Goal: Information Seeking & Learning: Learn about a topic

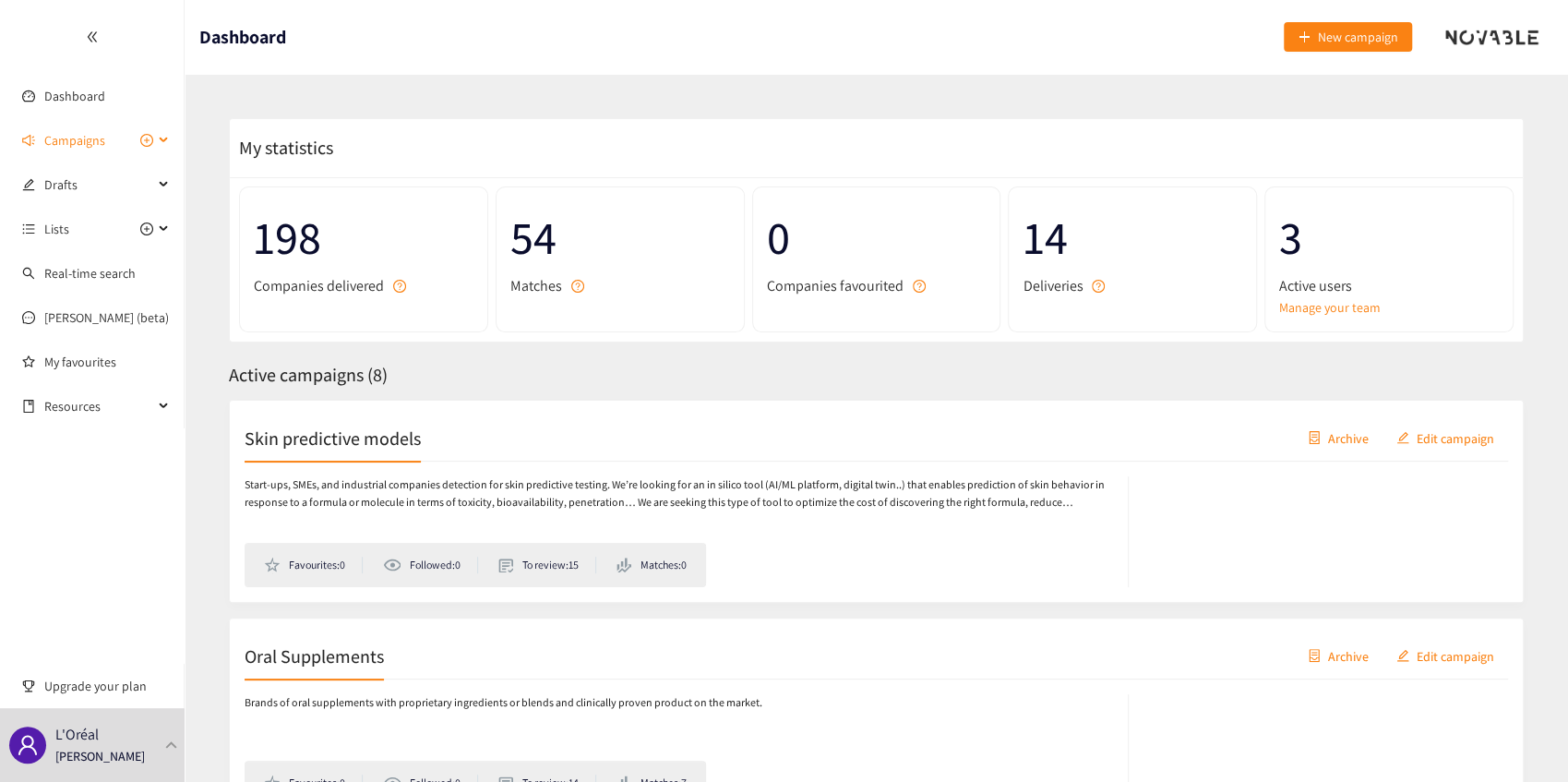
click at [90, 143] on span "Campaigns" at bounding box center [75, 141] width 61 height 37
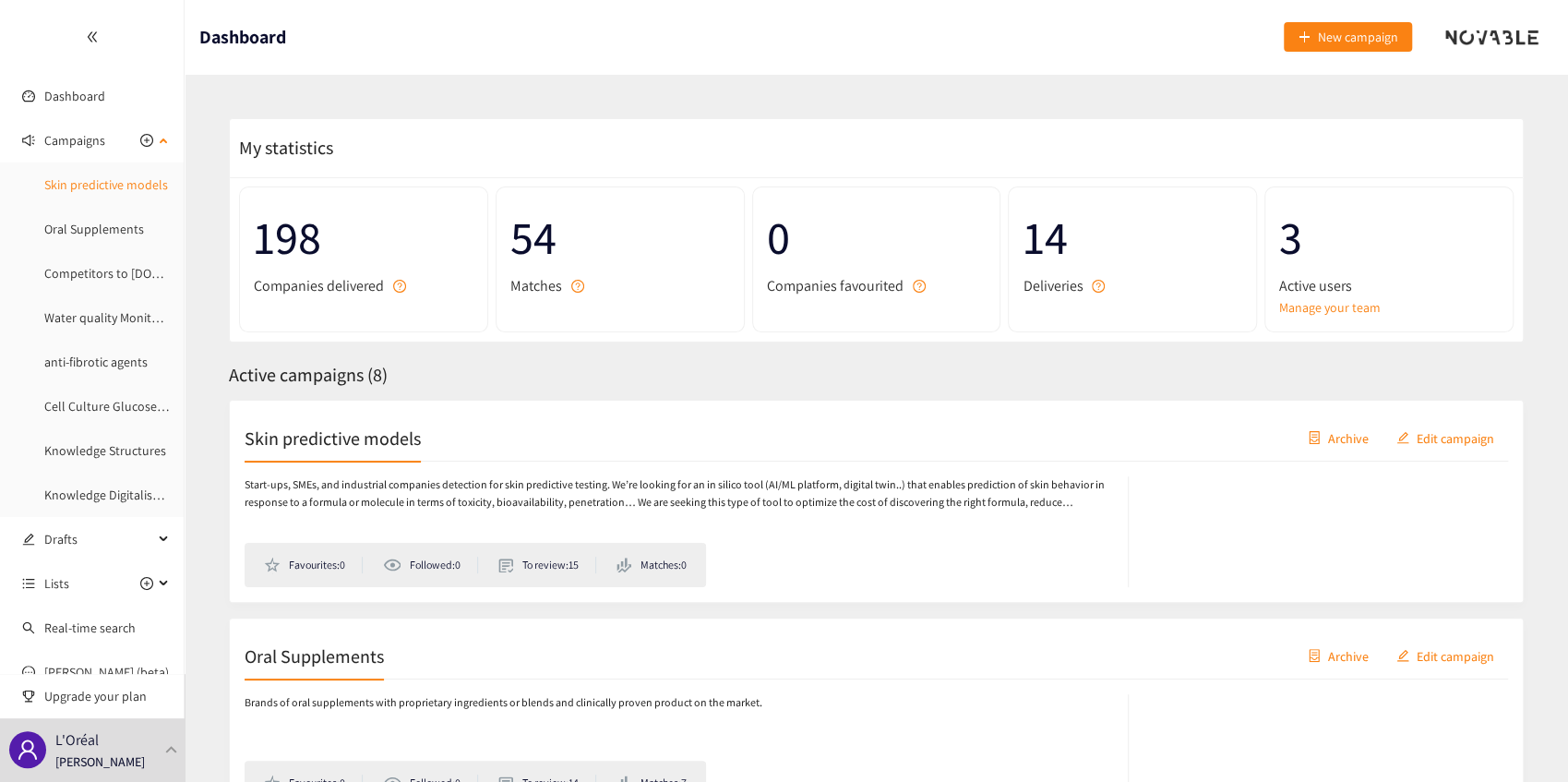
click at [109, 187] on link "Skin predictive models" at bounding box center [106, 185] width 124 height 17
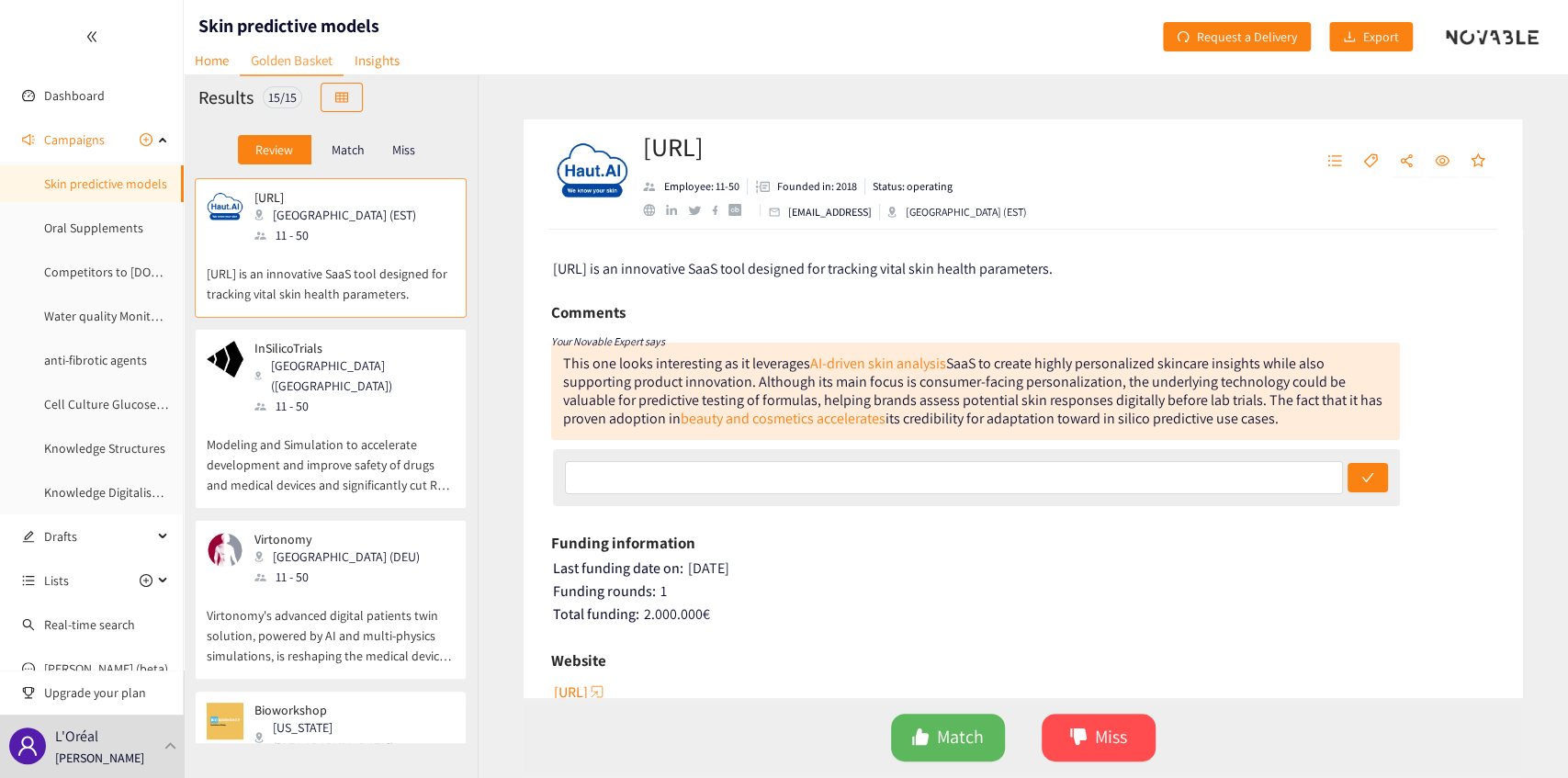
click at [312, 264] on p "[URL] is an innovative SaaS tool designed for tracking vital skin health parame…" at bounding box center [331, 274] width 248 height 59
click at [397, 435] on p "Modeling and Simulation to accelerate development and improve safety of drugs a…" at bounding box center [331, 456] width 248 height 79
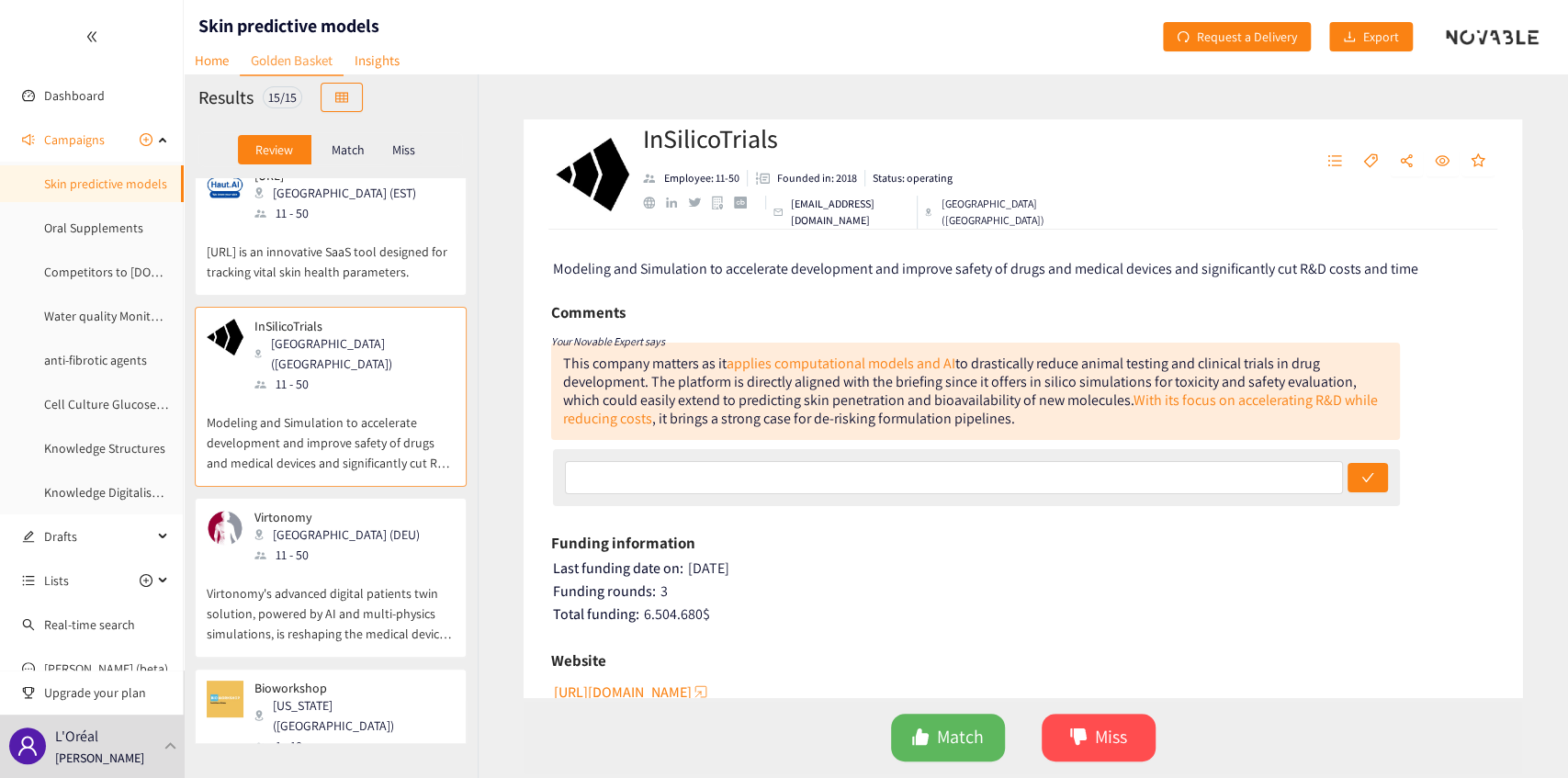
scroll to position [61, 0]
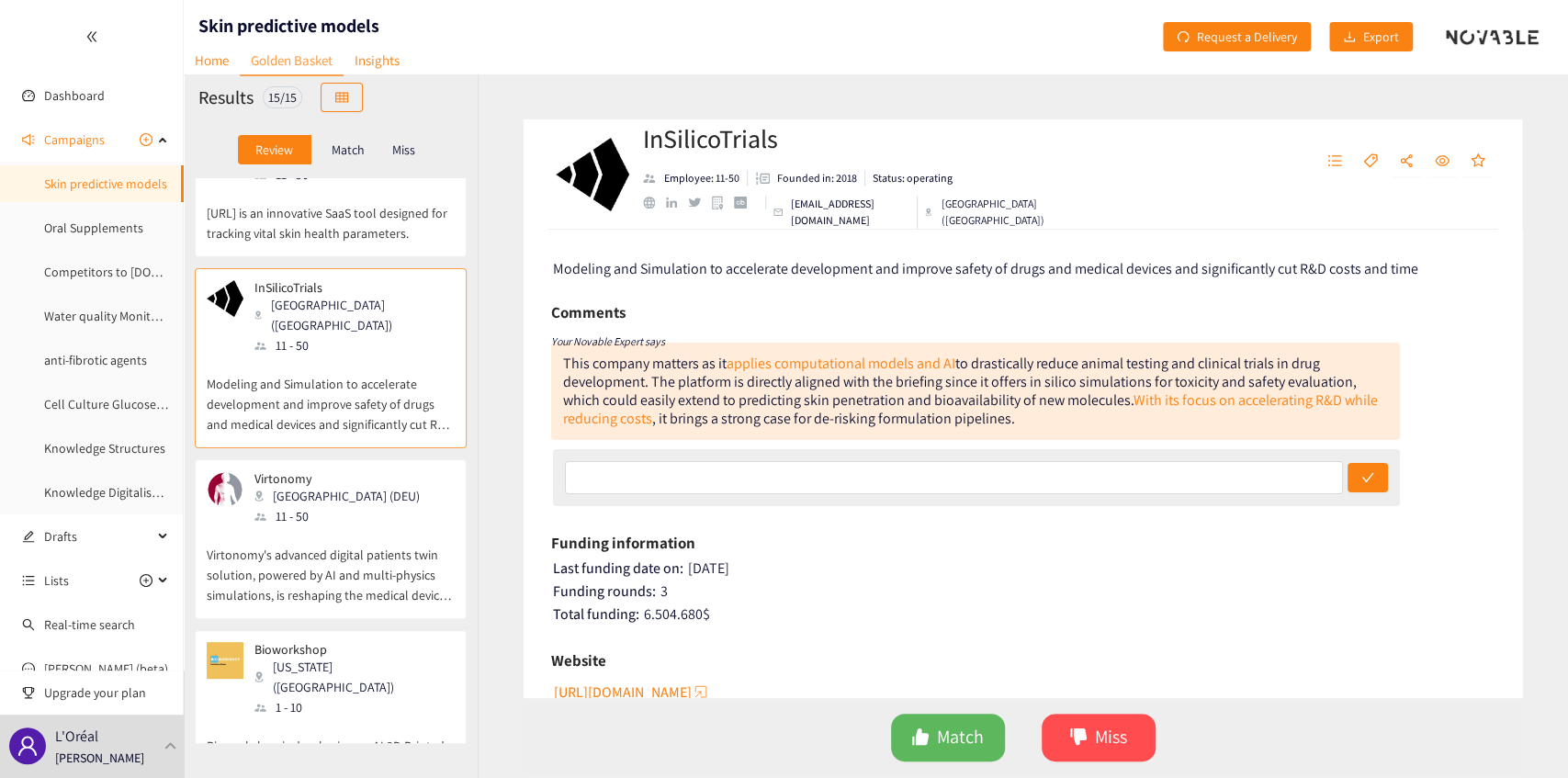
click at [371, 527] on p "Virtonomy's advanced digital patients twin solution, powered by AI and multi-ph…" at bounding box center [331, 566] width 248 height 79
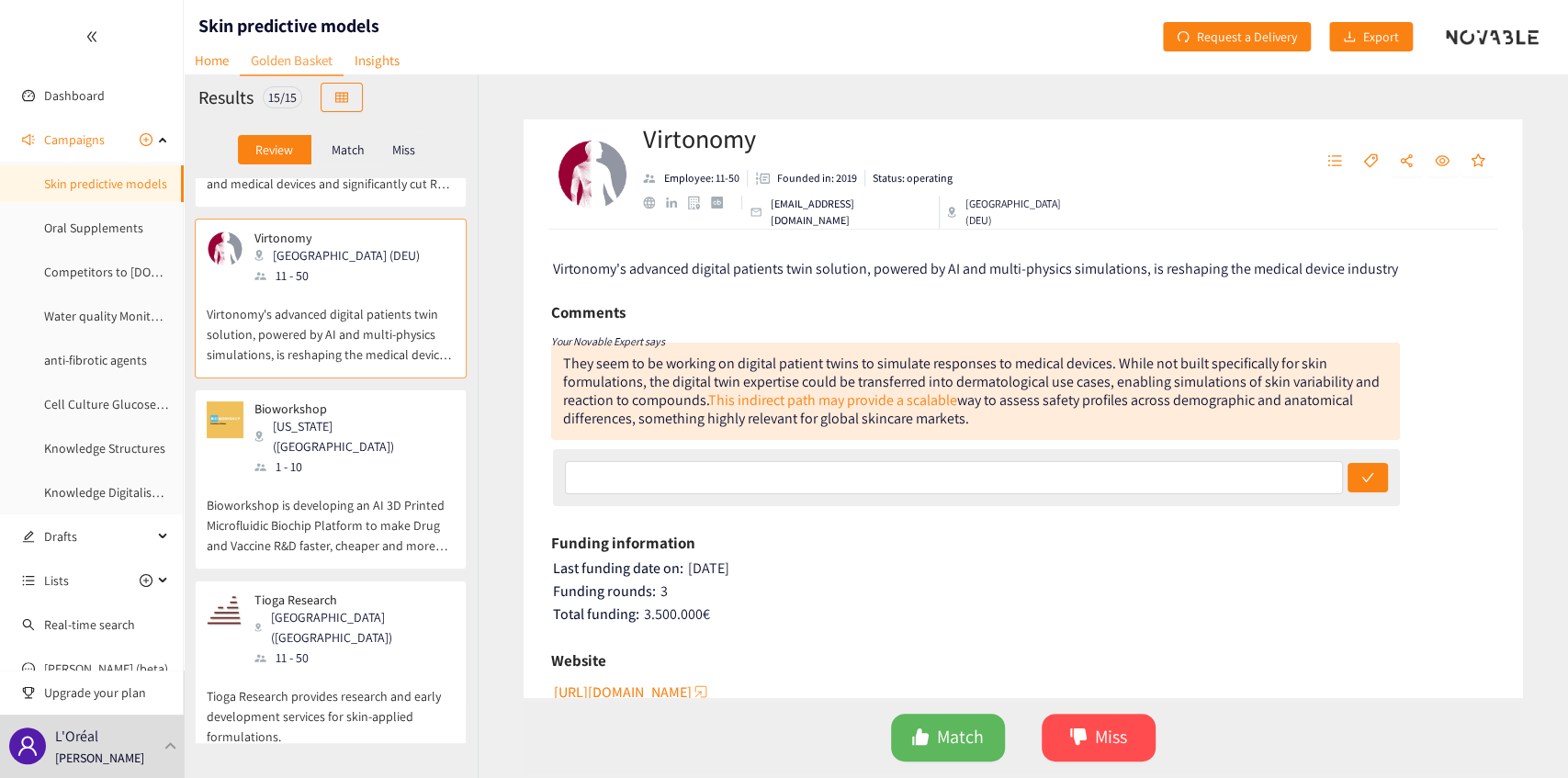
scroll to position [306, 0]
click at [370, 515] on div "Bioworkshop [US_STATE] ([GEOGRAPHIC_DATA]) 1 - 10 Bioworkshop is developing an …" at bounding box center [331, 481] width 248 height 168
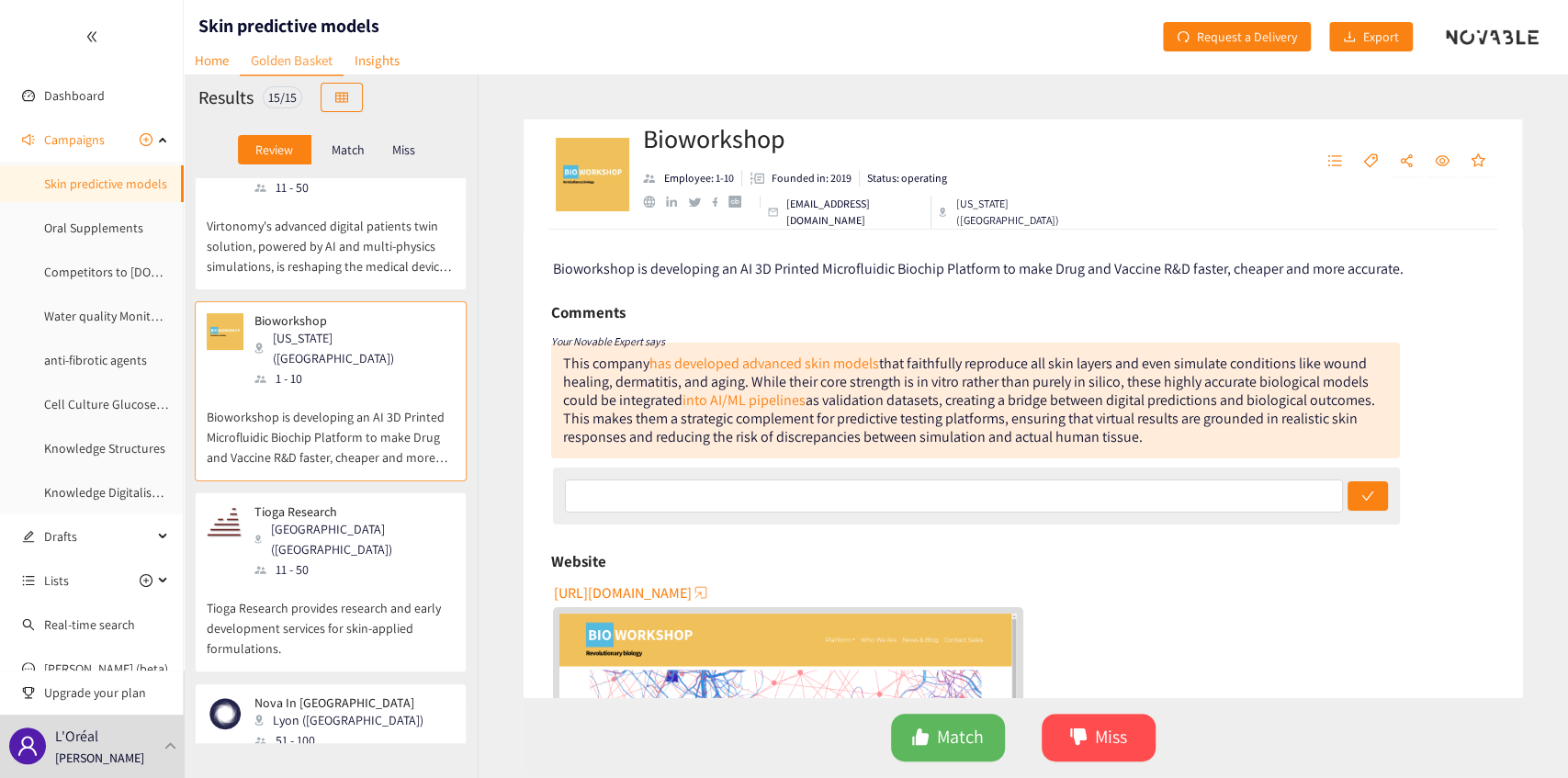
scroll to position [428, 0]
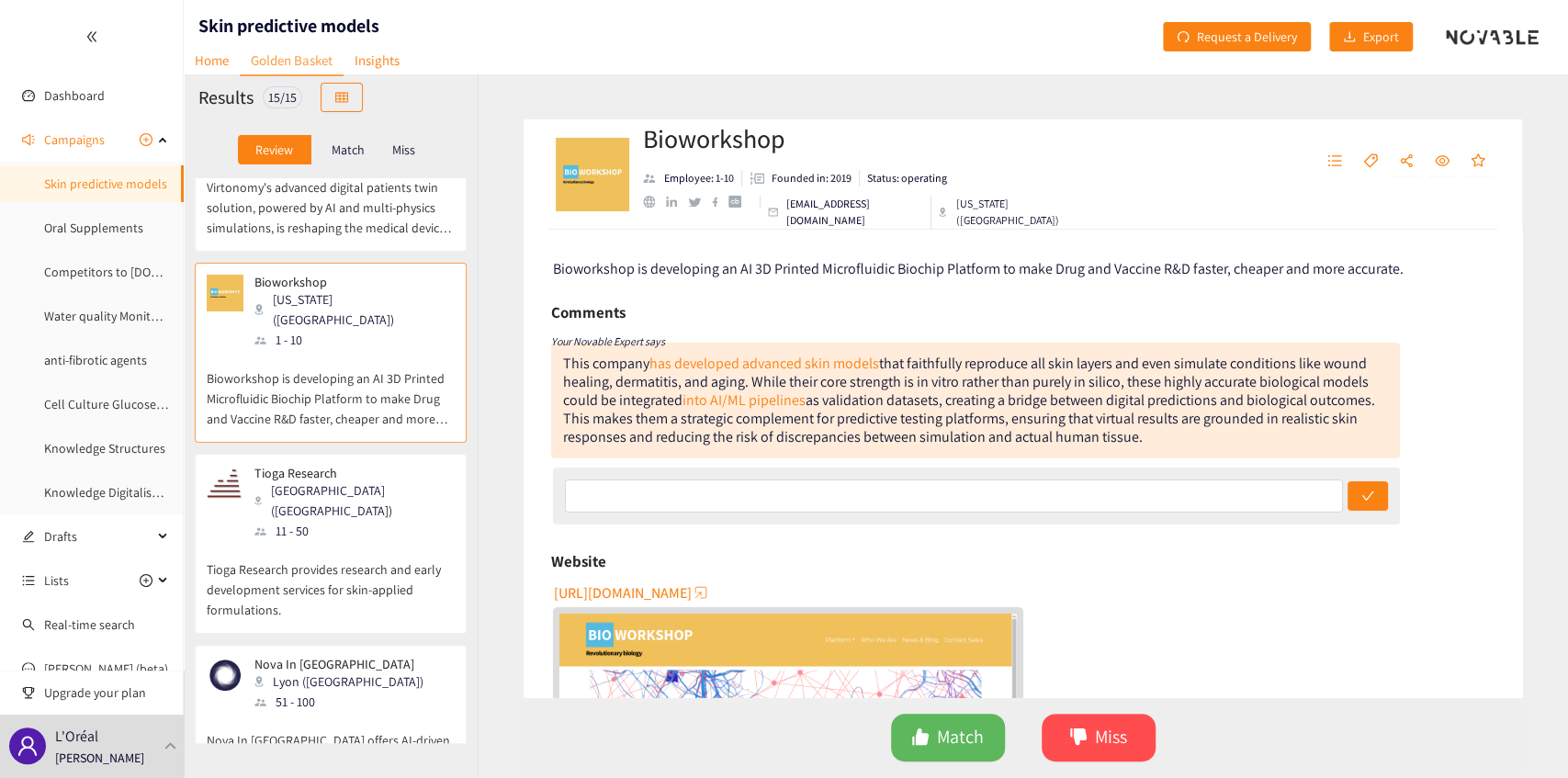
click at [367, 541] on p "Tioga Research provides research and early development services for skin-applie…" at bounding box center [331, 581] width 248 height 79
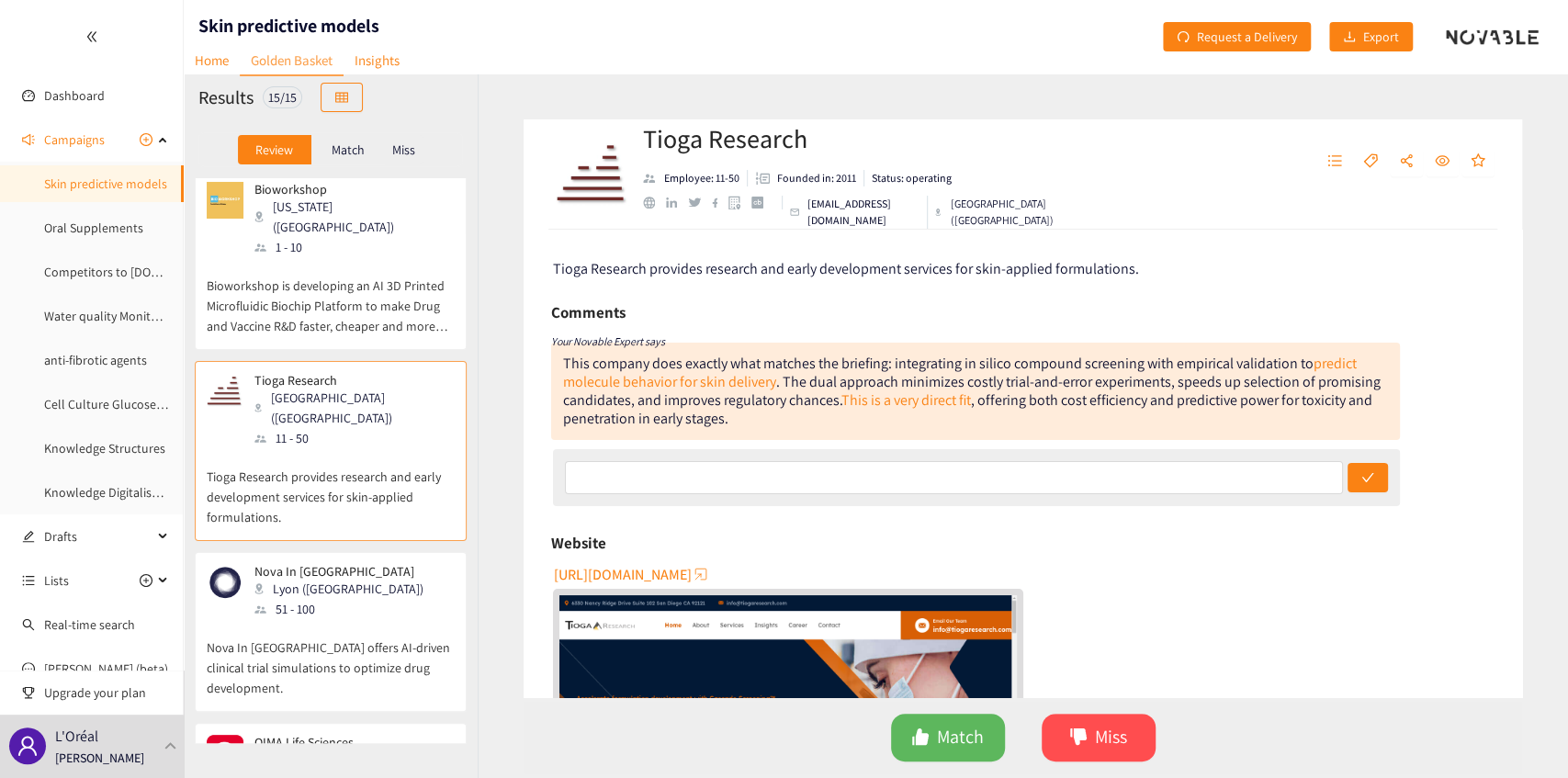
scroll to position [552, 0]
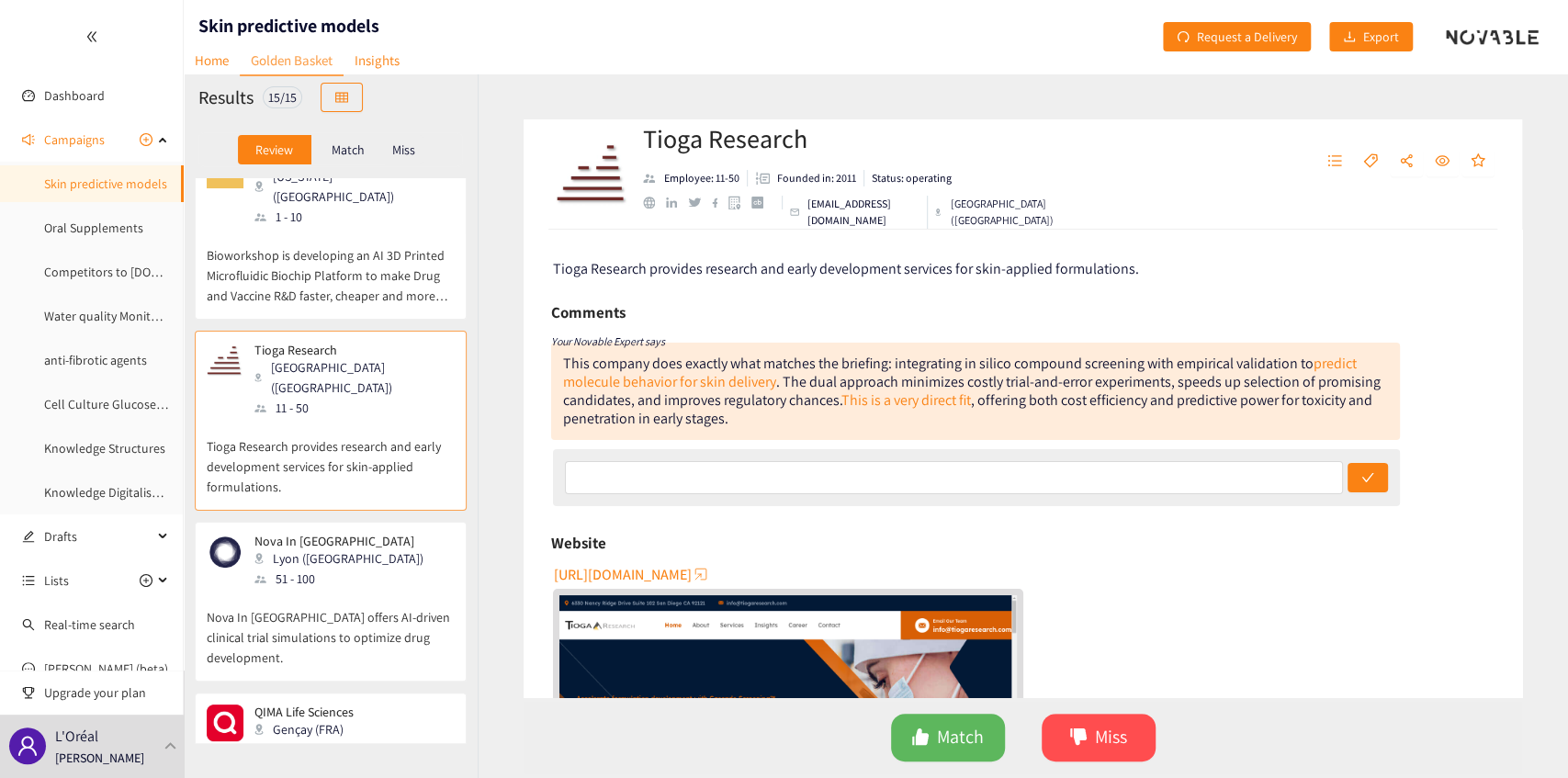
click at [410, 534] on div "Nova In Silico Lyon ([GEOGRAPHIC_DATA]) 51 - 100" at bounding box center [331, 562] width 248 height 55
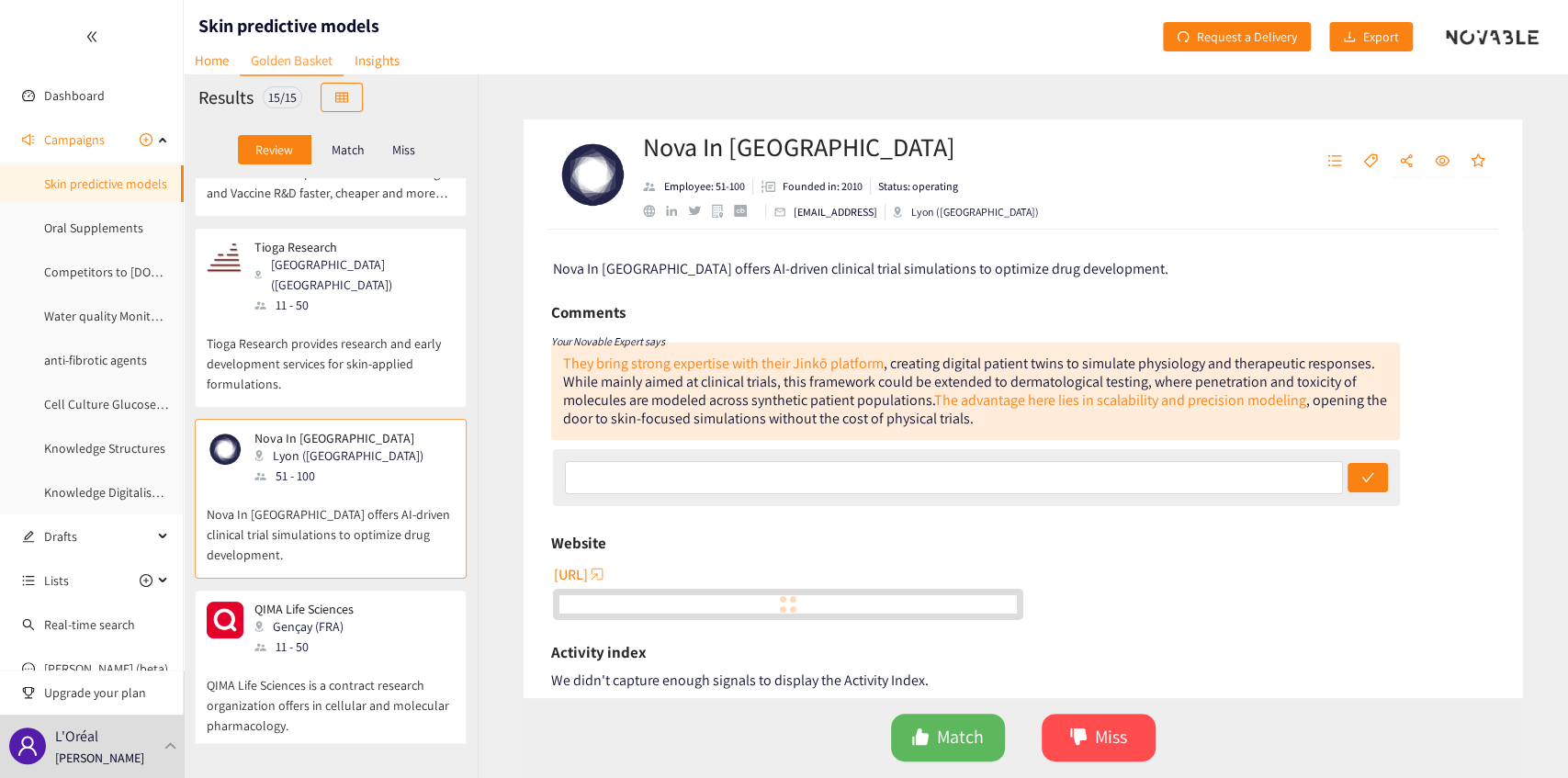
scroll to position [673, 0]
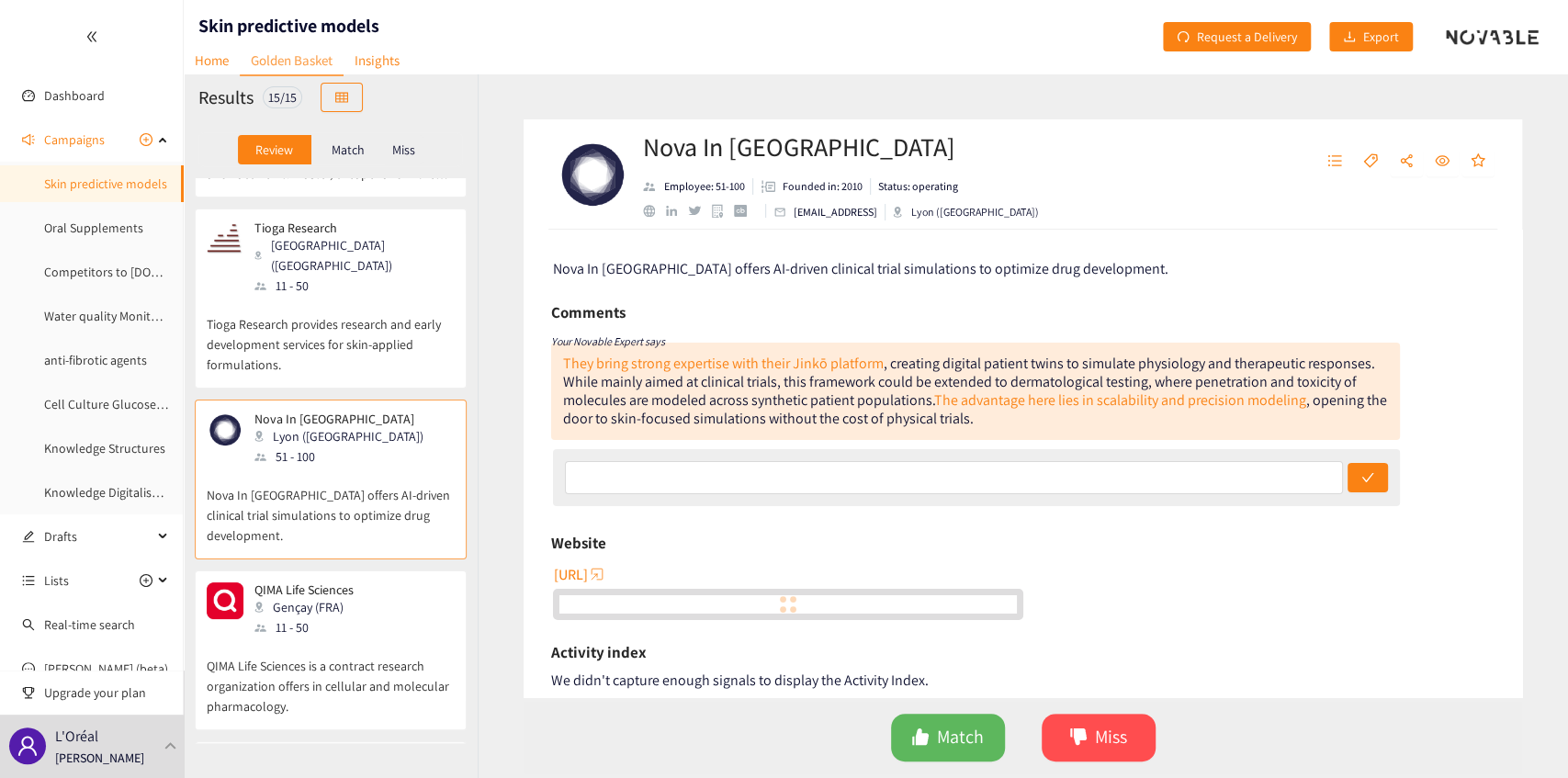
click at [373, 638] on p "QIMA Life Sciences is a contract research organization offers in cellular and m…" at bounding box center [331, 678] width 248 height 79
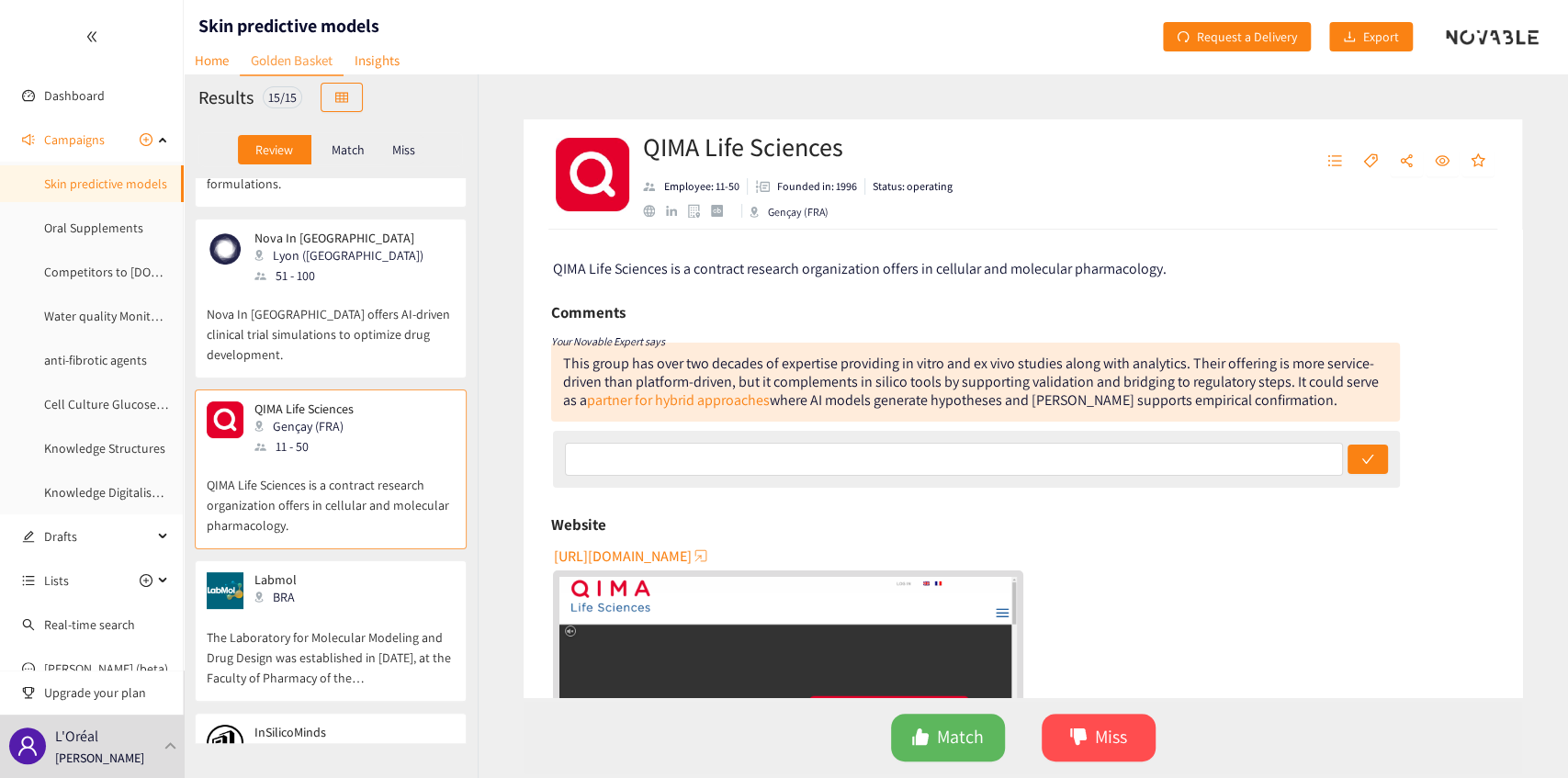
scroll to position [857, 0]
click at [378, 570] on div "Labmol BRA" at bounding box center [331, 588] width 248 height 37
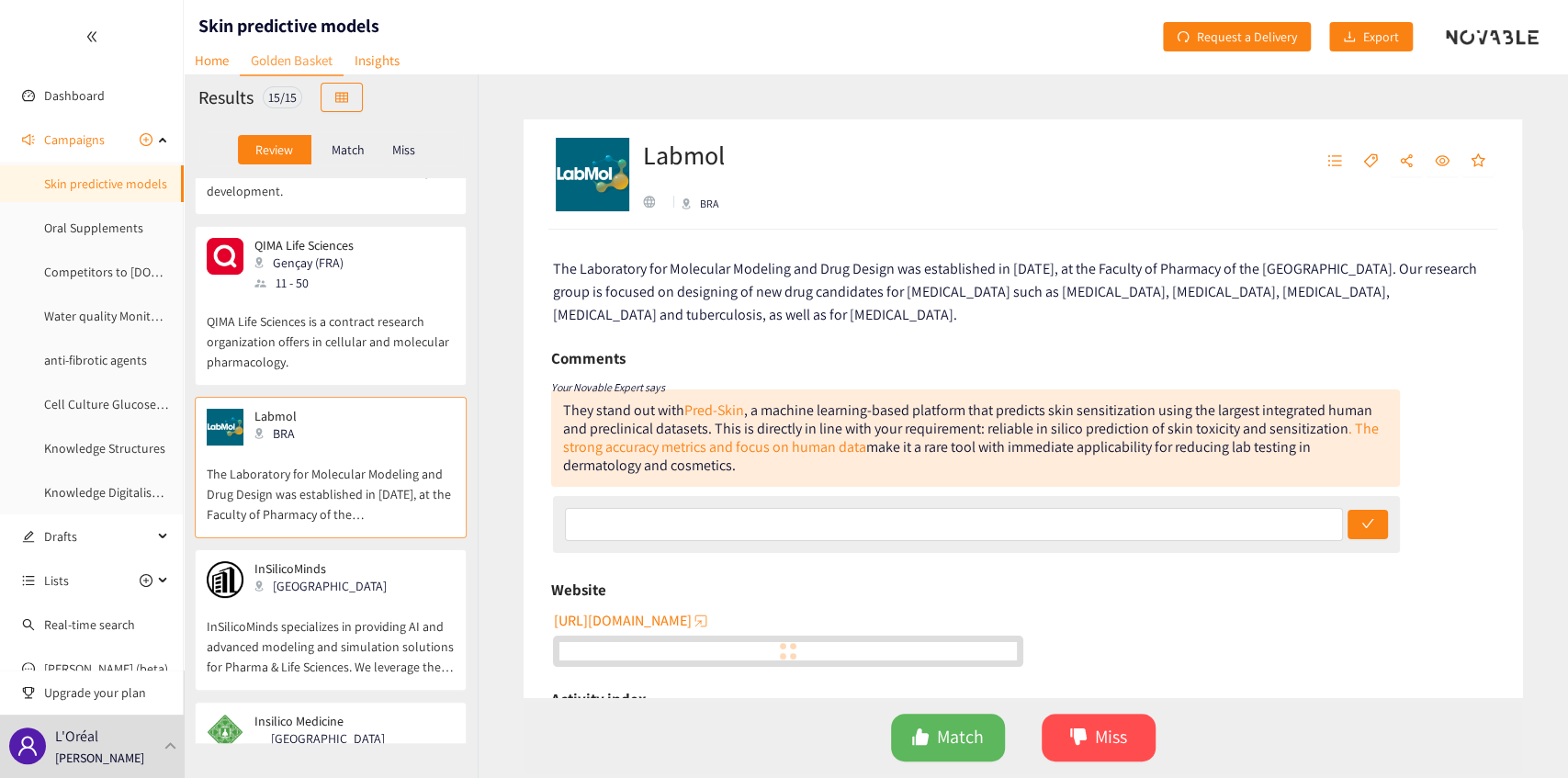
scroll to position [1041, 0]
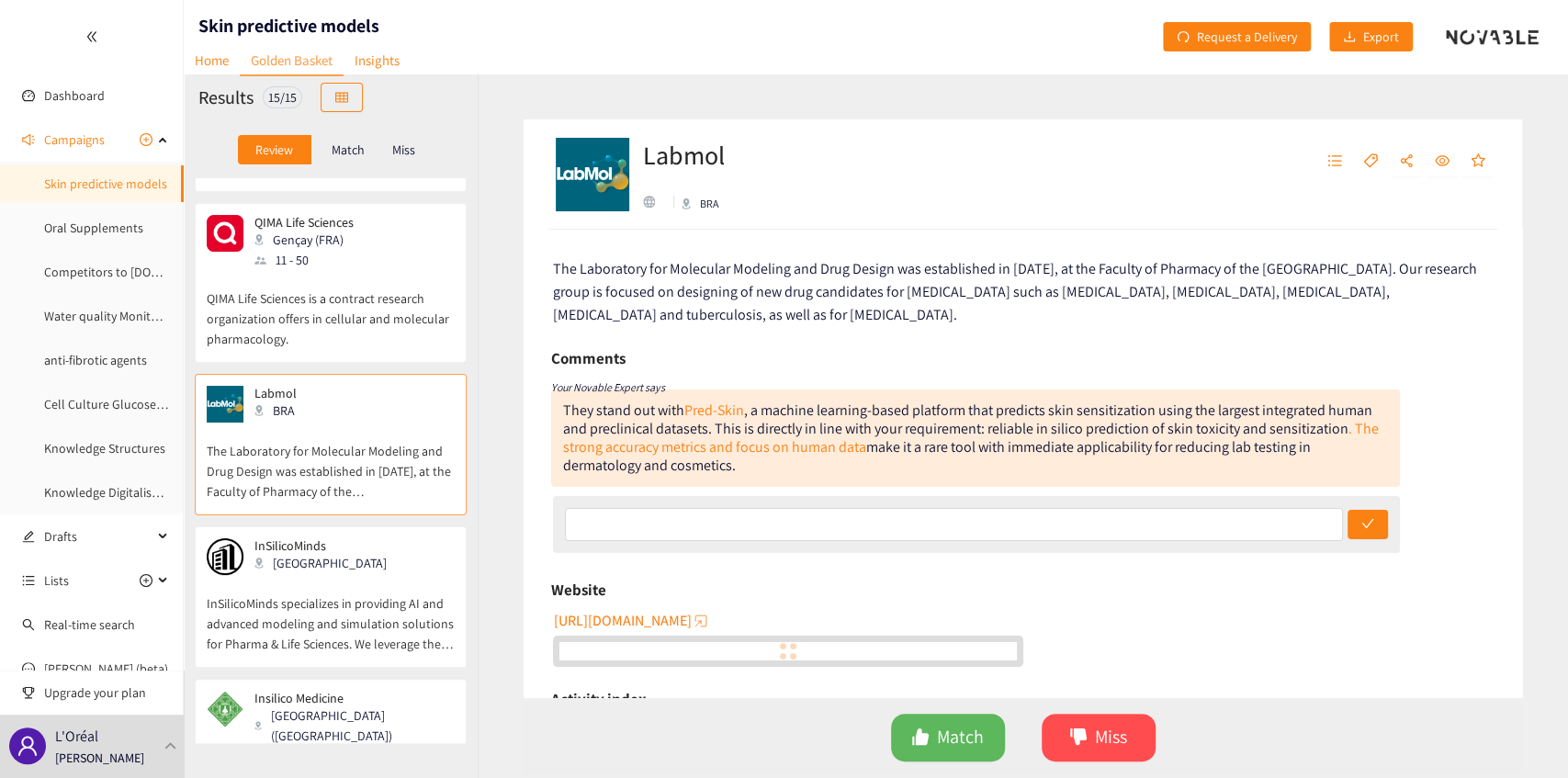
click at [355, 575] on p "InSilicoMinds specializes in providing AI and advanced modeling and simulation …" at bounding box center [331, 615] width 248 height 79
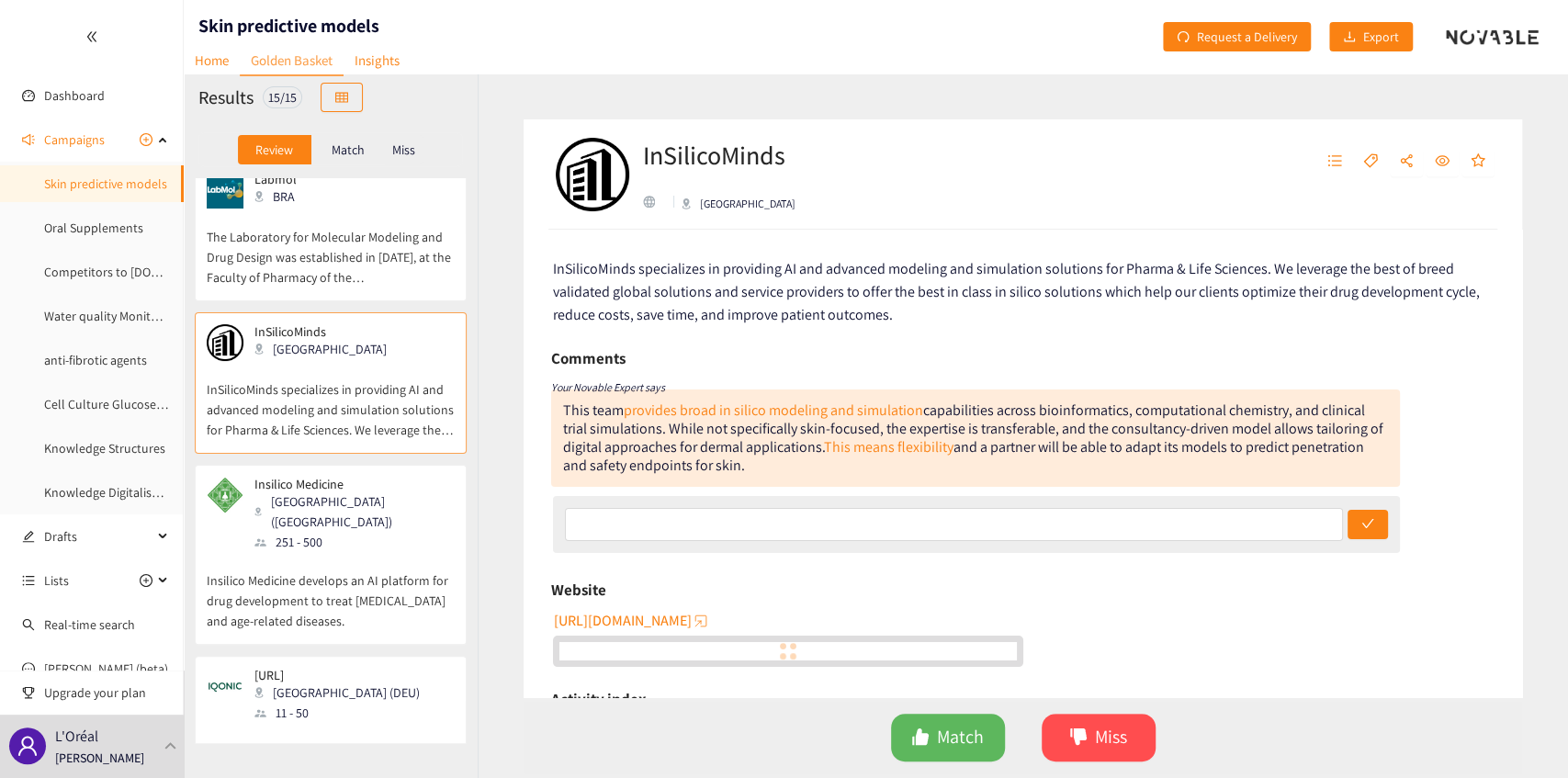
scroll to position [1409, 0]
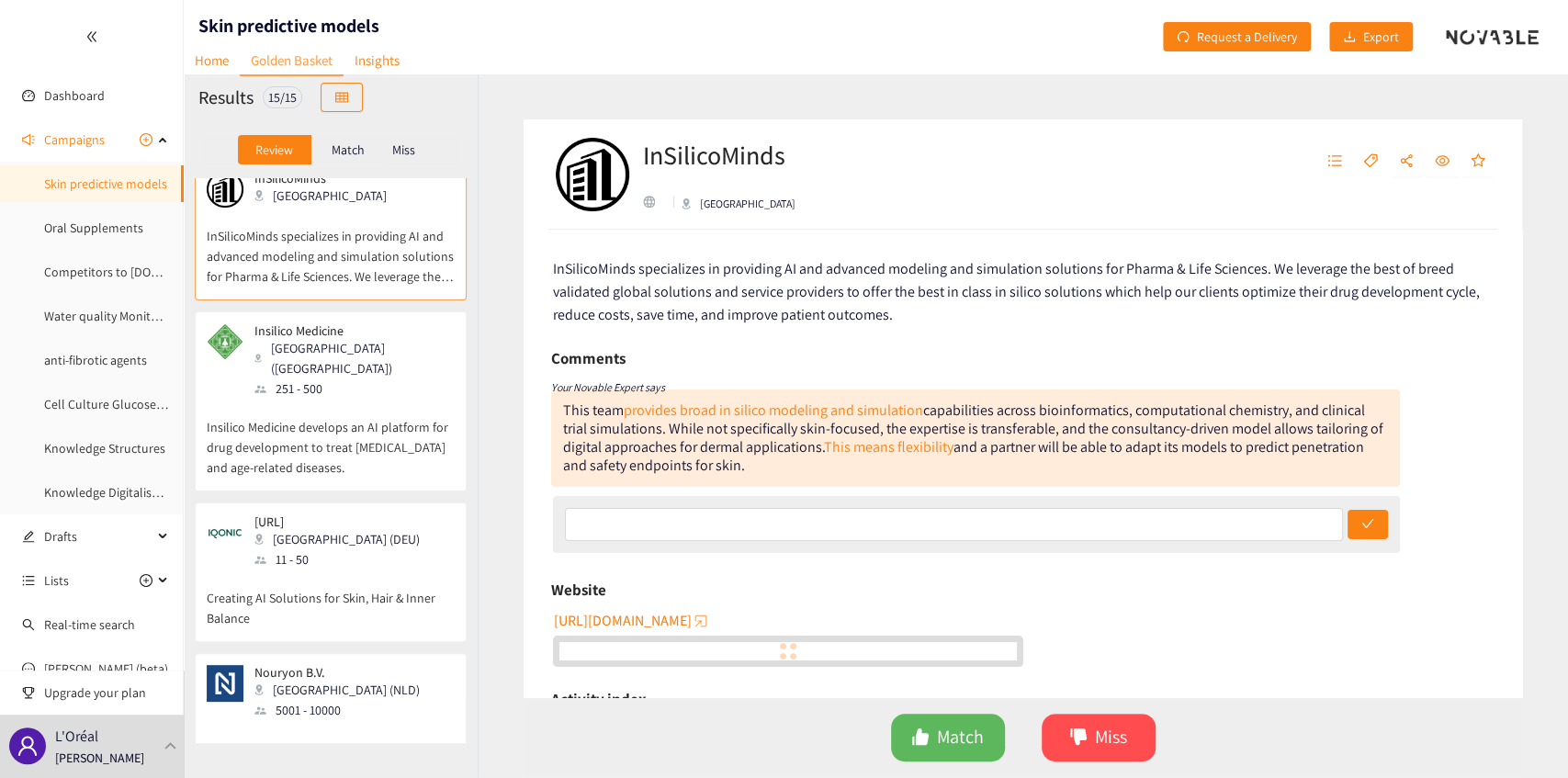
click at [362, 570] on p "Creating AI Solutions for Skin, Hair & Inner Balance" at bounding box center [331, 599] width 248 height 59
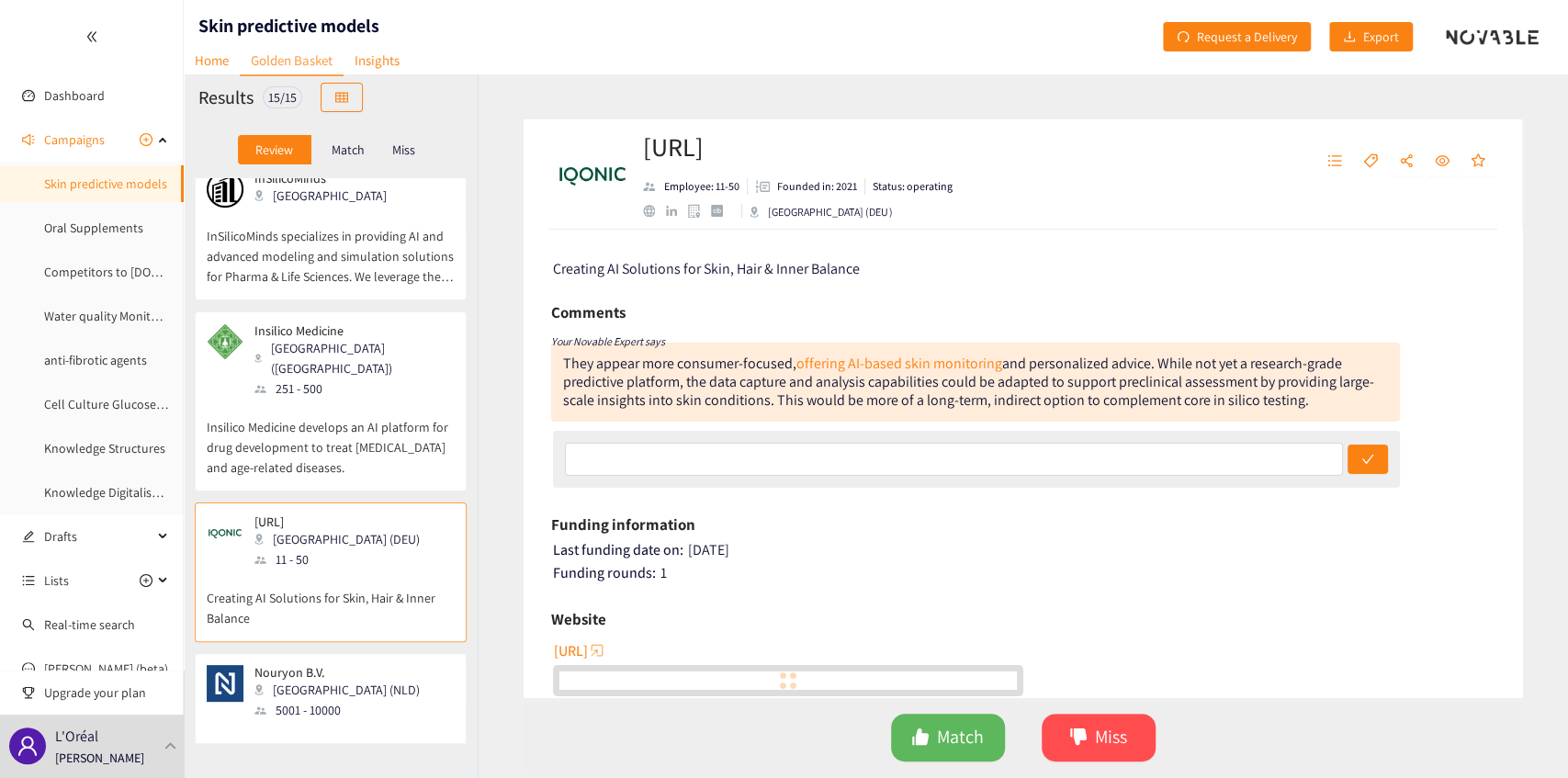
click at [371, 720] on p "Nouryon is a leading global customer solutions business that provides essential…" at bounding box center [331, 760] width 248 height 79
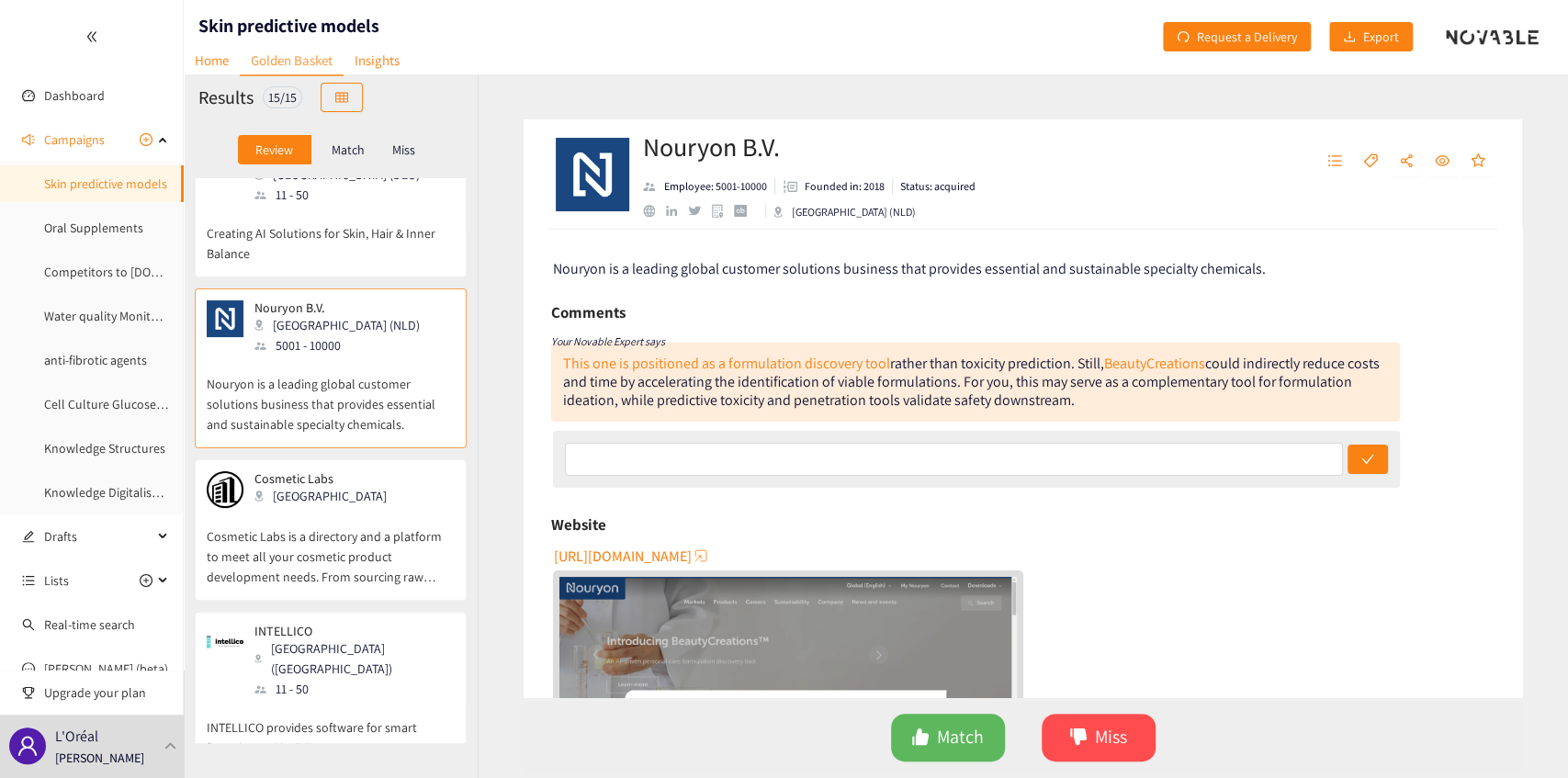
scroll to position [1776, 0]
click at [383, 505] on p "Cosmetic Labs is a directory and a platform to meet all your cosmetic product d…" at bounding box center [331, 545] width 248 height 79
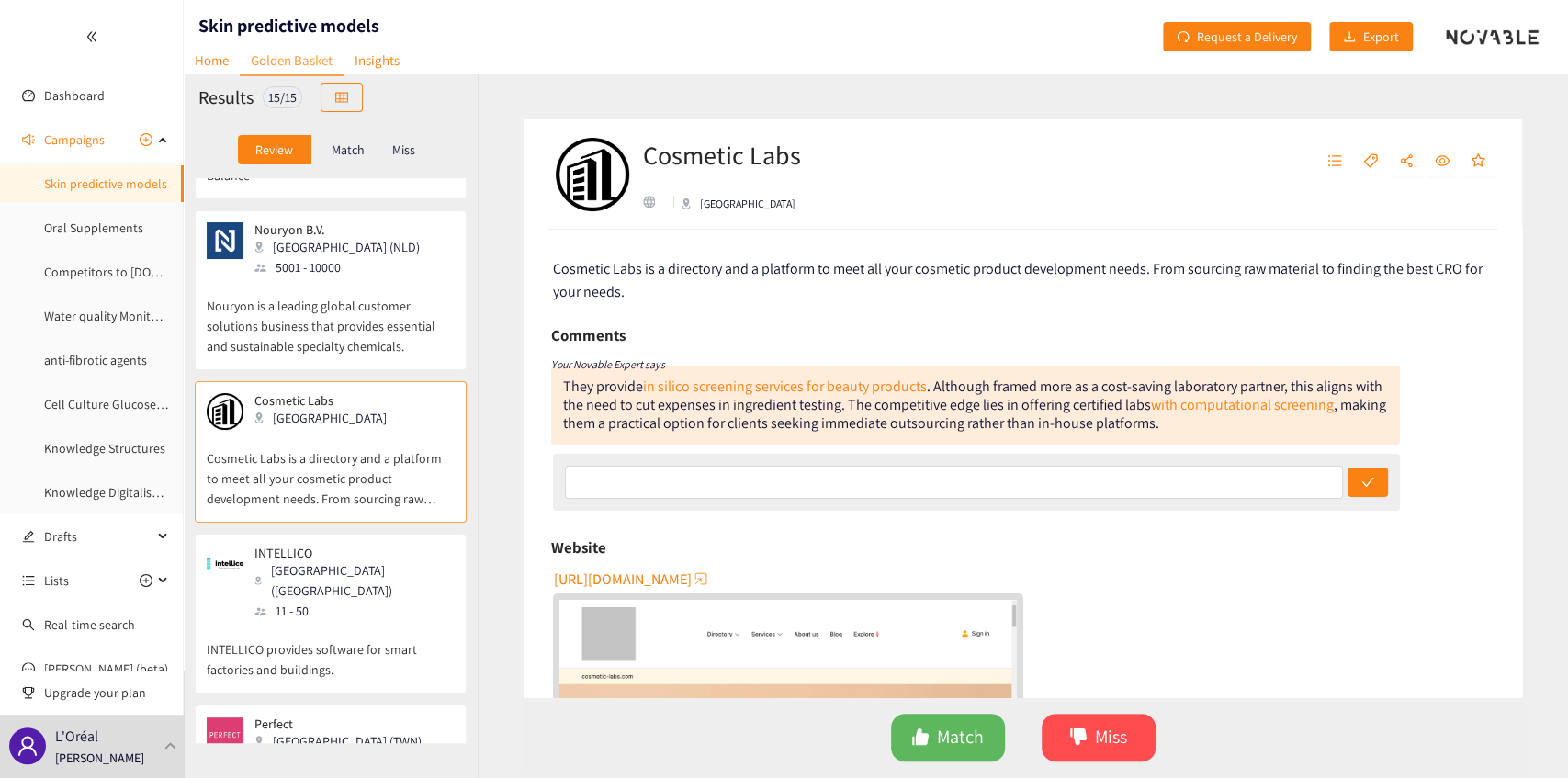
scroll to position [1852, 0]
click at [380, 621] on p "INTELLICO provides software for smart factories and buildings." at bounding box center [331, 650] width 248 height 59
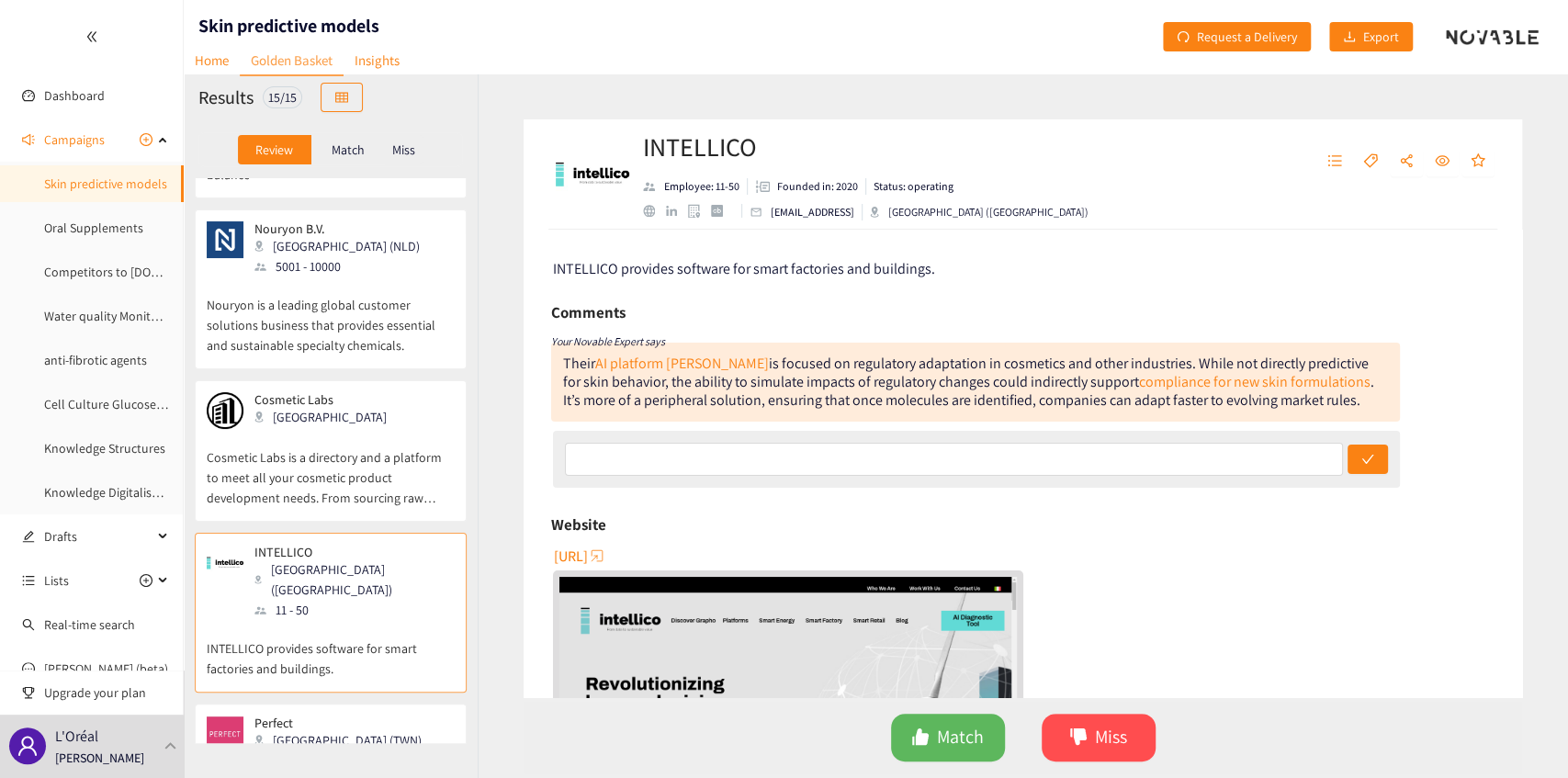
click at [399, 715] on div "Perfect Taipei (TWN) 251 - 500" at bounding box center [331, 743] width 248 height 55
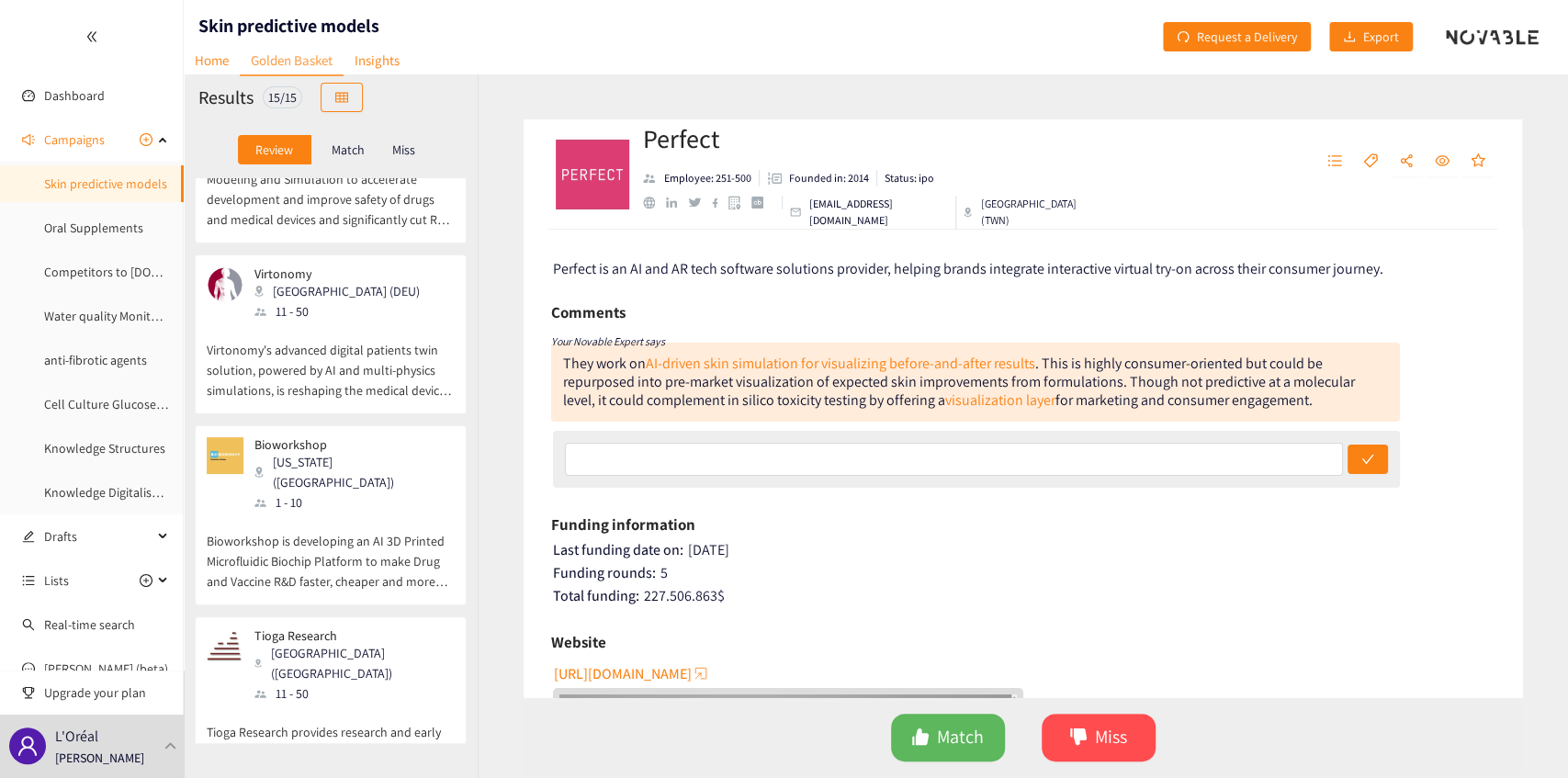
scroll to position [0, 0]
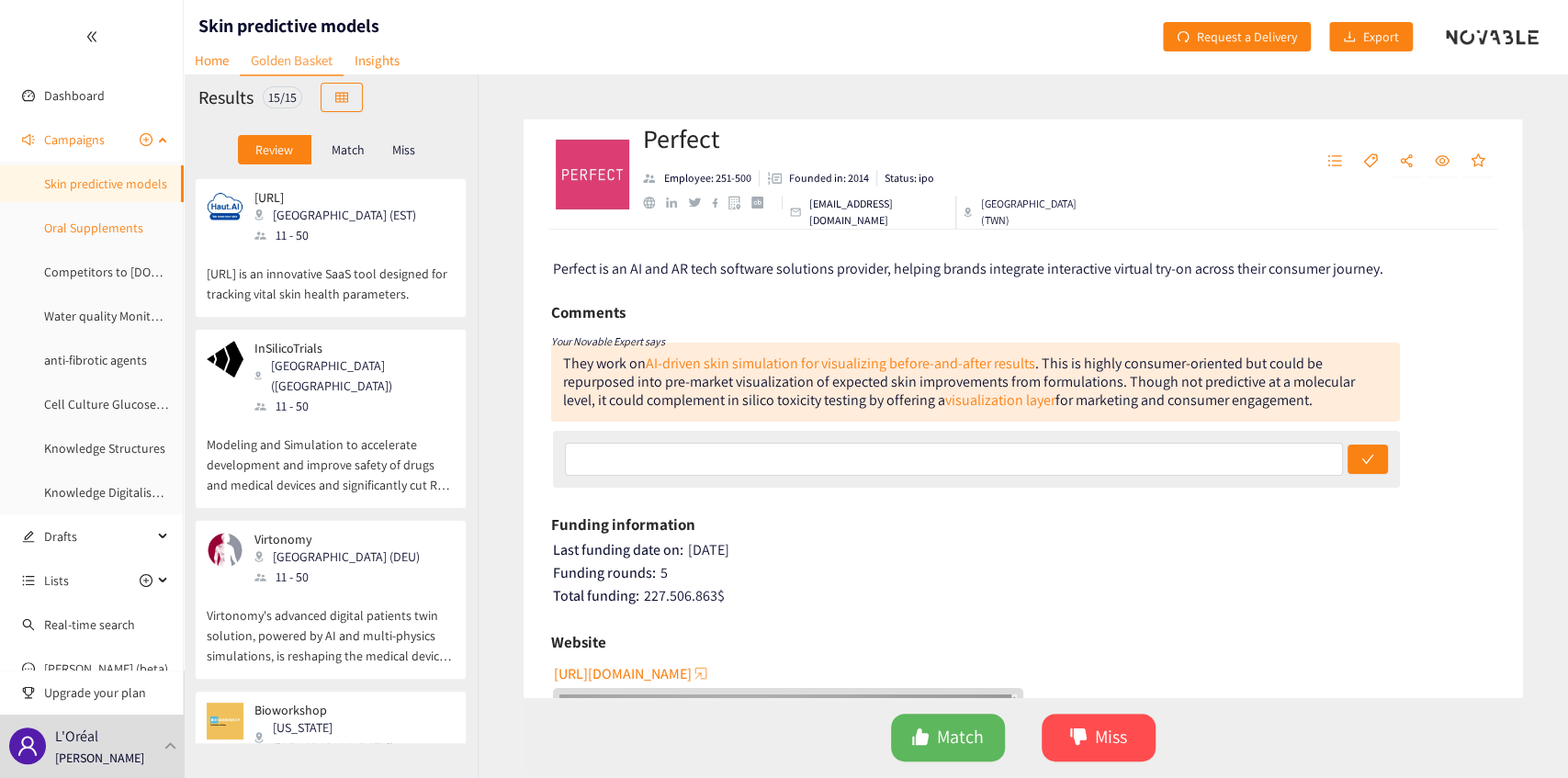
click at [113, 227] on link "Oral Supplements" at bounding box center [94, 227] width 99 height 17
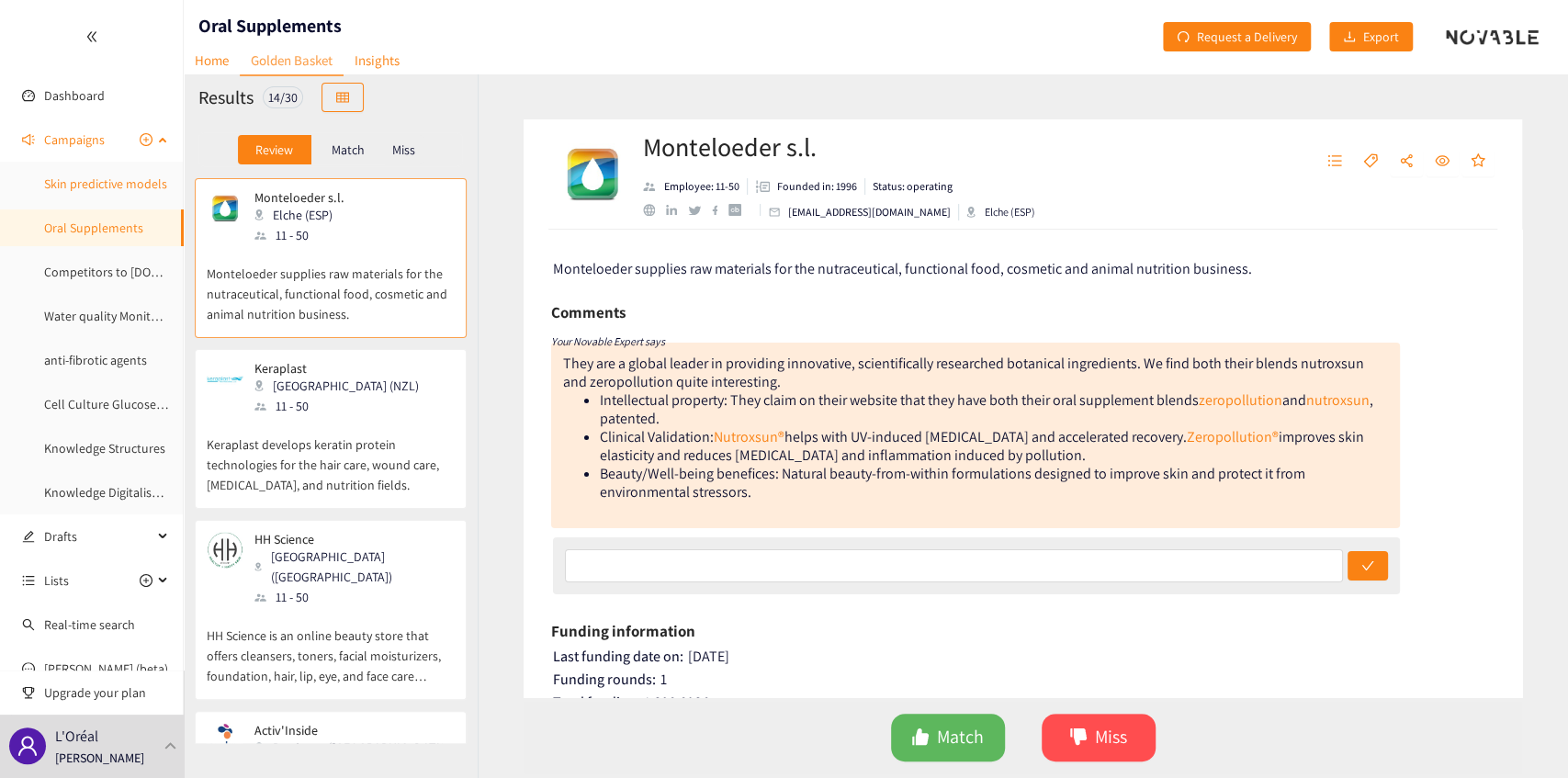
click at [108, 192] on link "Skin predictive models" at bounding box center [106, 184] width 123 height 17
